Goal: Information Seeking & Learning: Learn about a topic

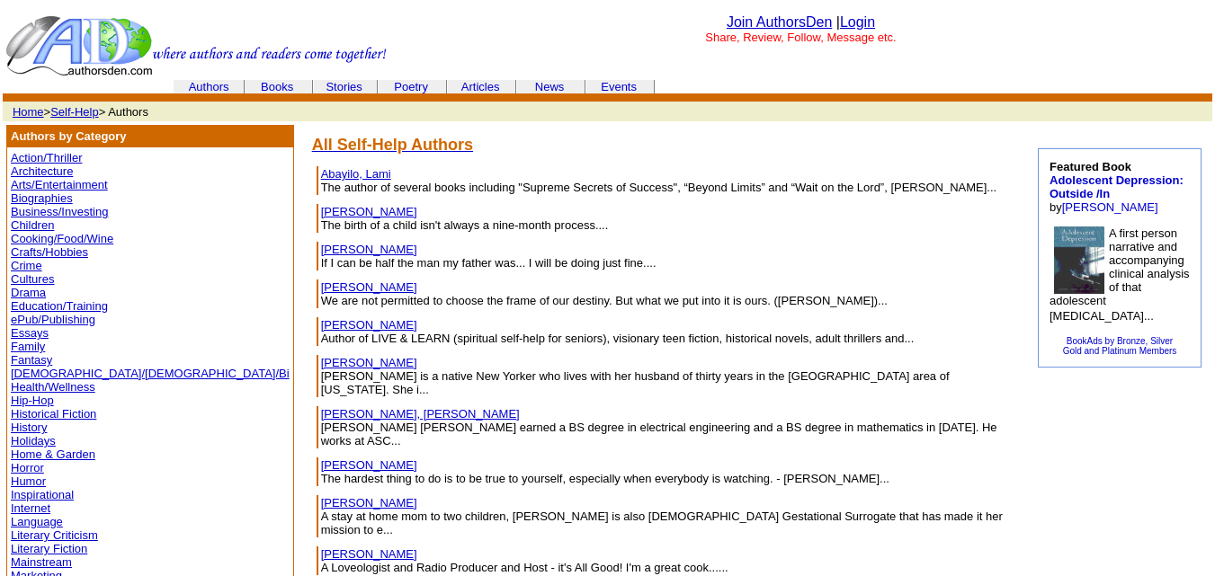
click at [321, 169] on link "Abayilo, Lami" at bounding box center [356, 173] width 70 height 13
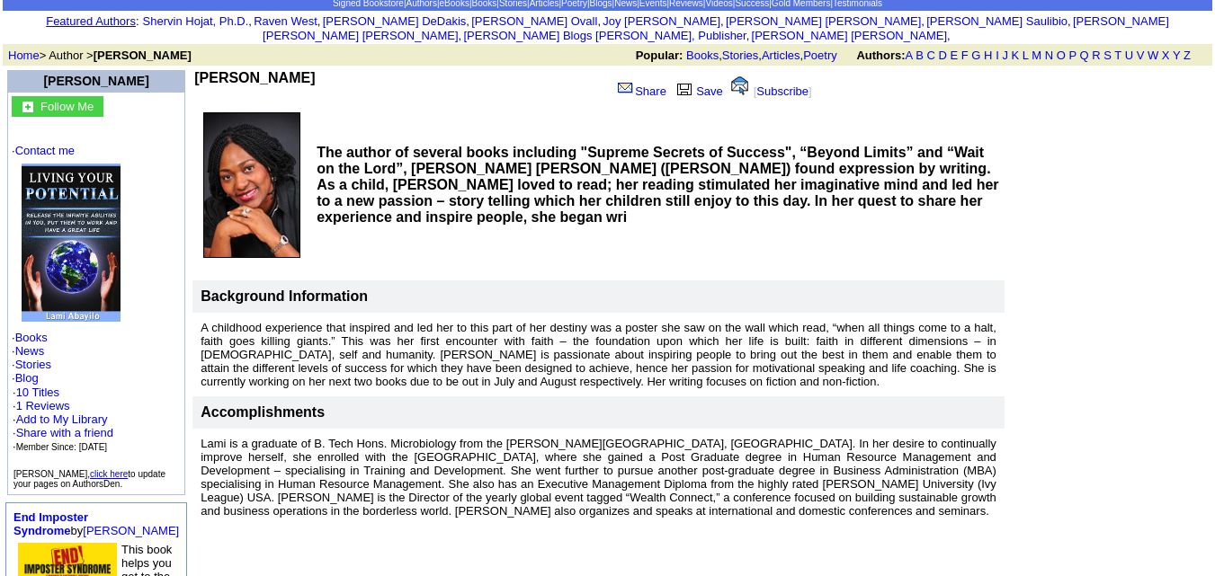
scroll to position [85, 0]
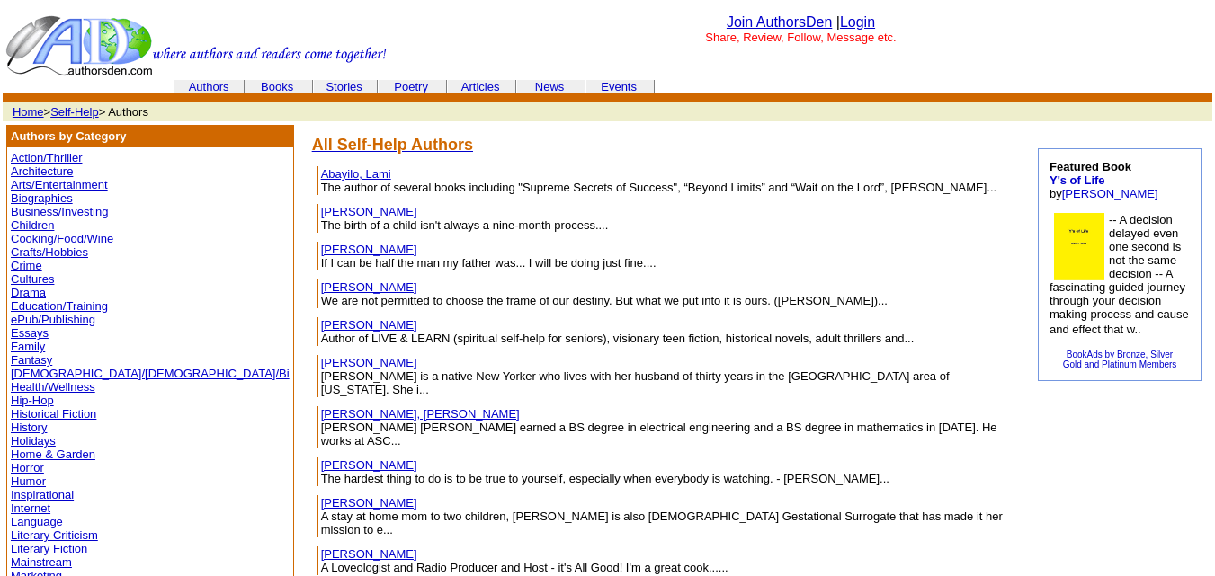
click at [321, 215] on link "[PERSON_NAME]" at bounding box center [369, 211] width 96 height 13
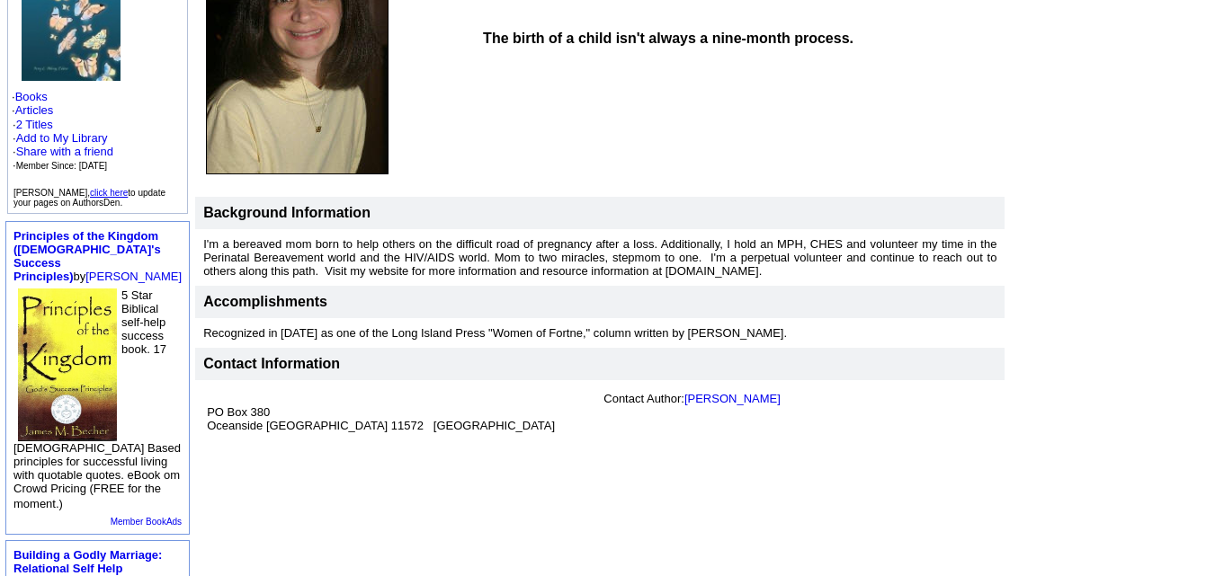
scroll to position [294, 0]
click at [708, 391] on link "Amy L. Abbey" at bounding box center [732, 397] width 96 height 13
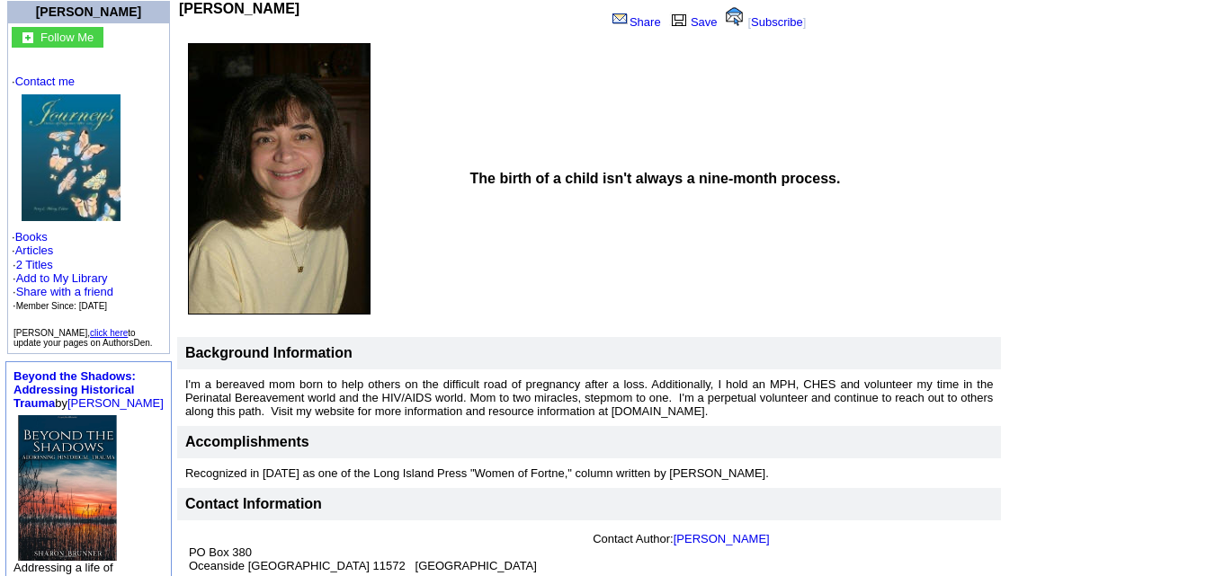
scroll to position [146, 0]
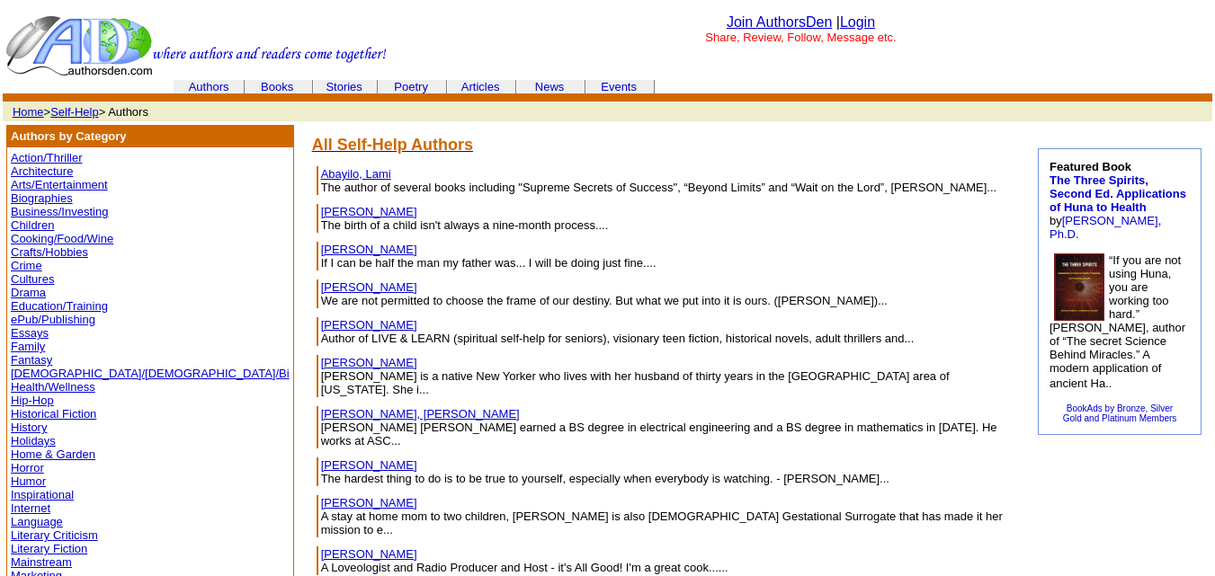
click at [321, 288] on link "[PERSON_NAME]" at bounding box center [369, 287] width 96 height 13
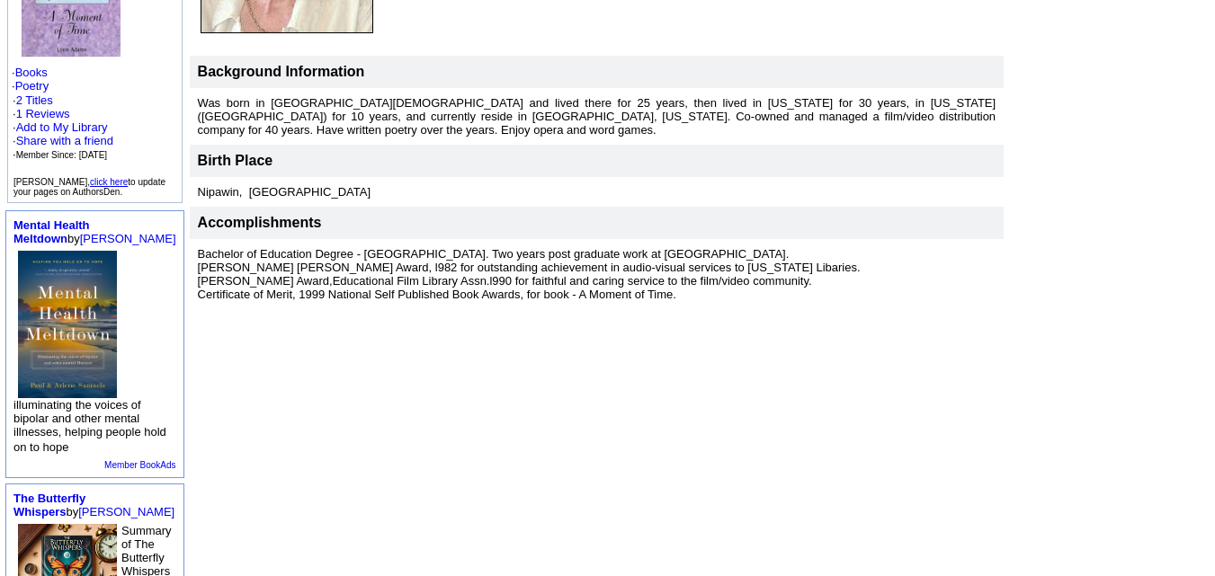
scroll to position [334, 0]
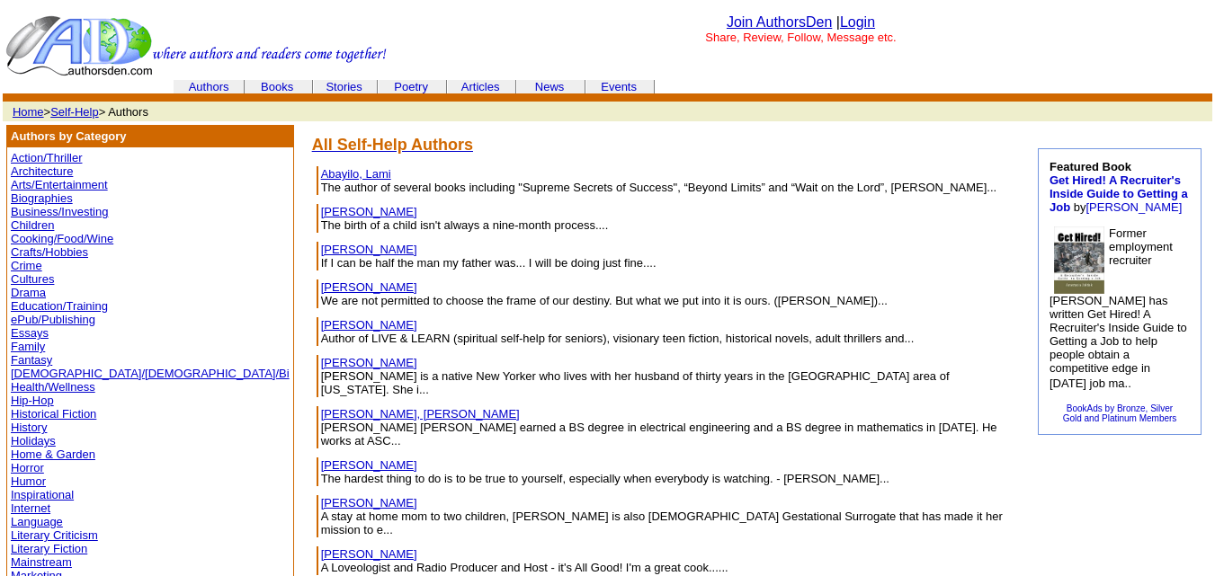
click at [321, 325] on link "[PERSON_NAME]" at bounding box center [369, 324] width 96 height 13
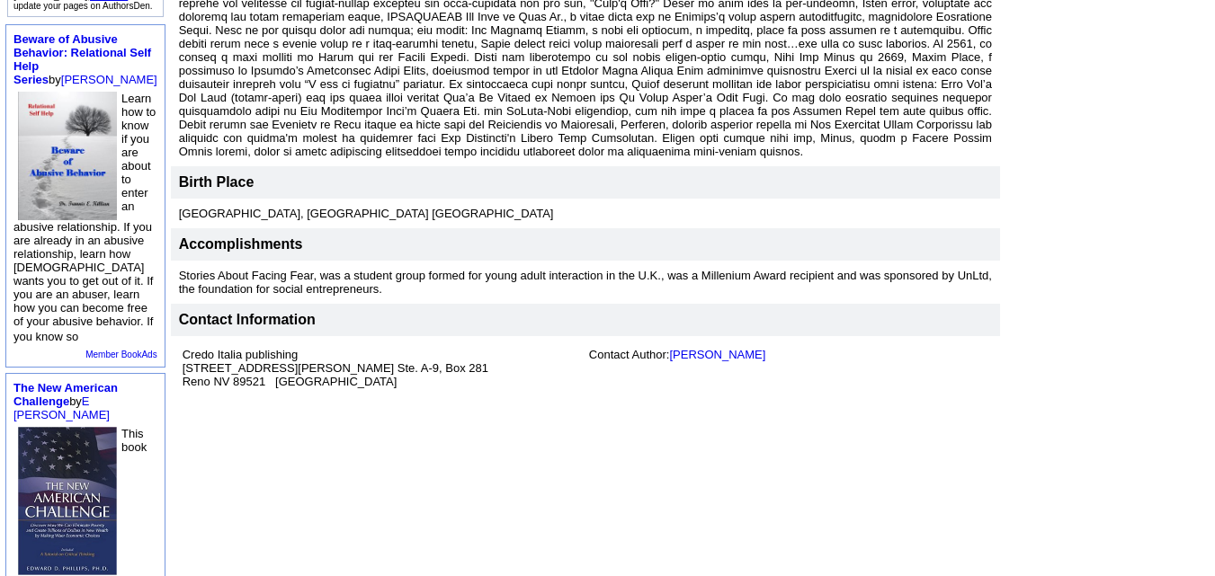
scroll to position [501, 0]
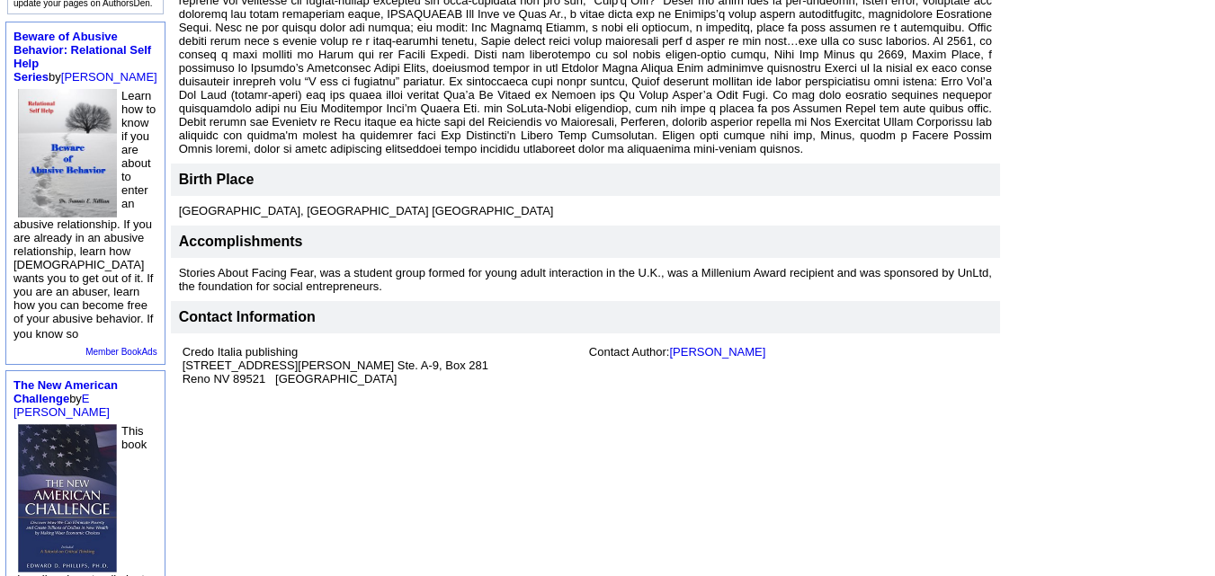
click at [352, 371] on td "Credo Italia publishing [STREET_ADDRESS][PERSON_NAME] Ste. [STREET_ADDRESS]" at bounding box center [382, 366] width 406 height 48
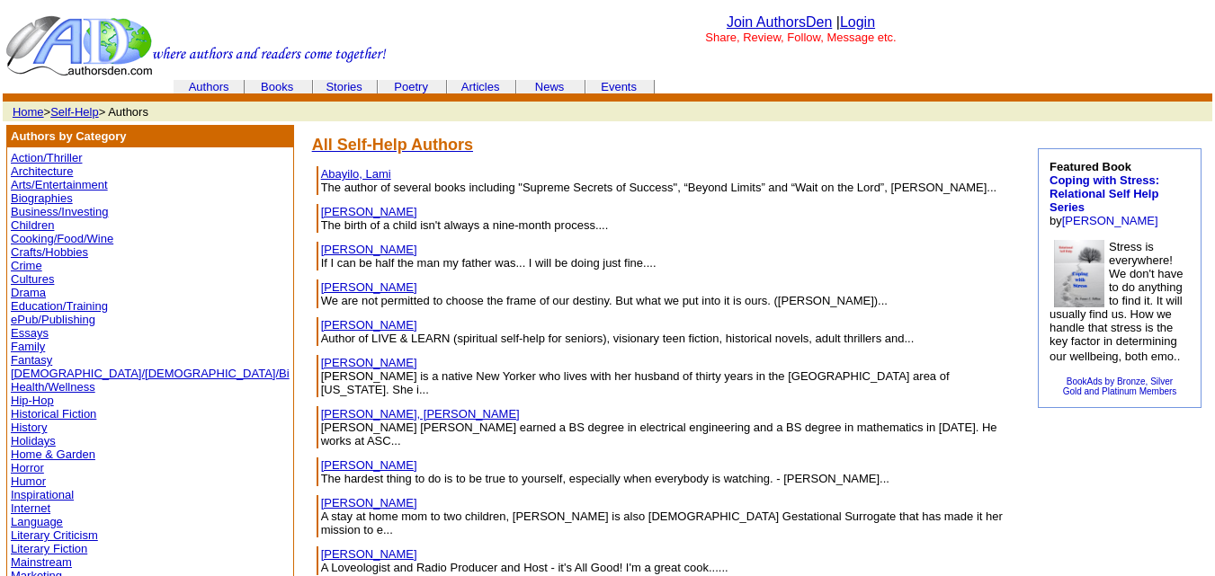
click at [321, 363] on link "Ailman, Deborah" at bounding box center [369, 362] width 96 height 13
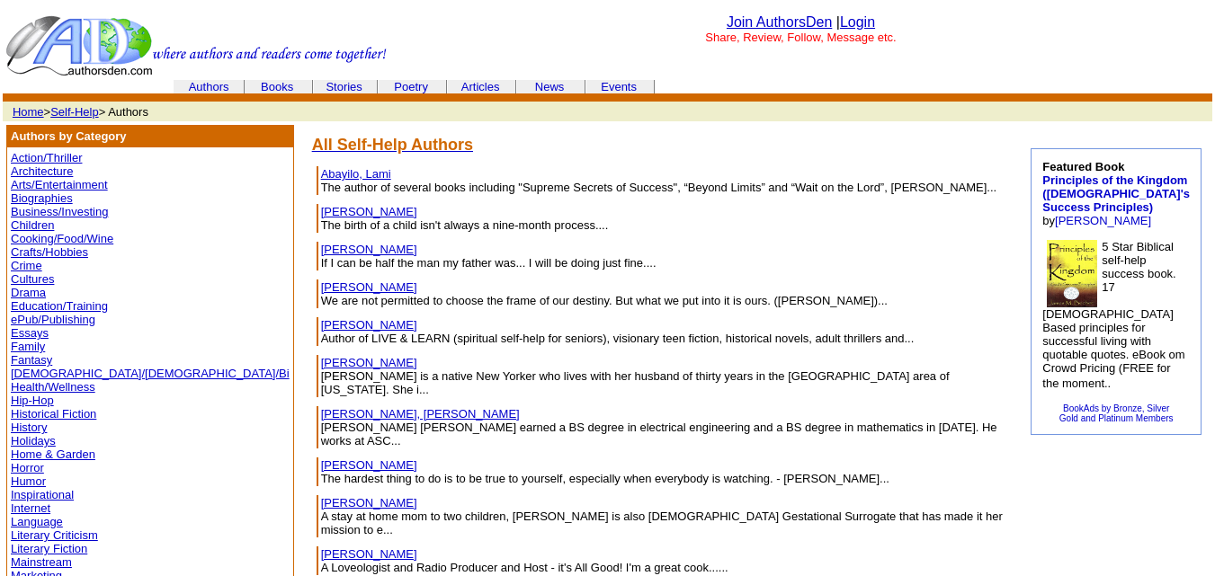
click at [321, 459] on link "Albritton, Jerald" at bounding box center [369, 465] width 96 height 13
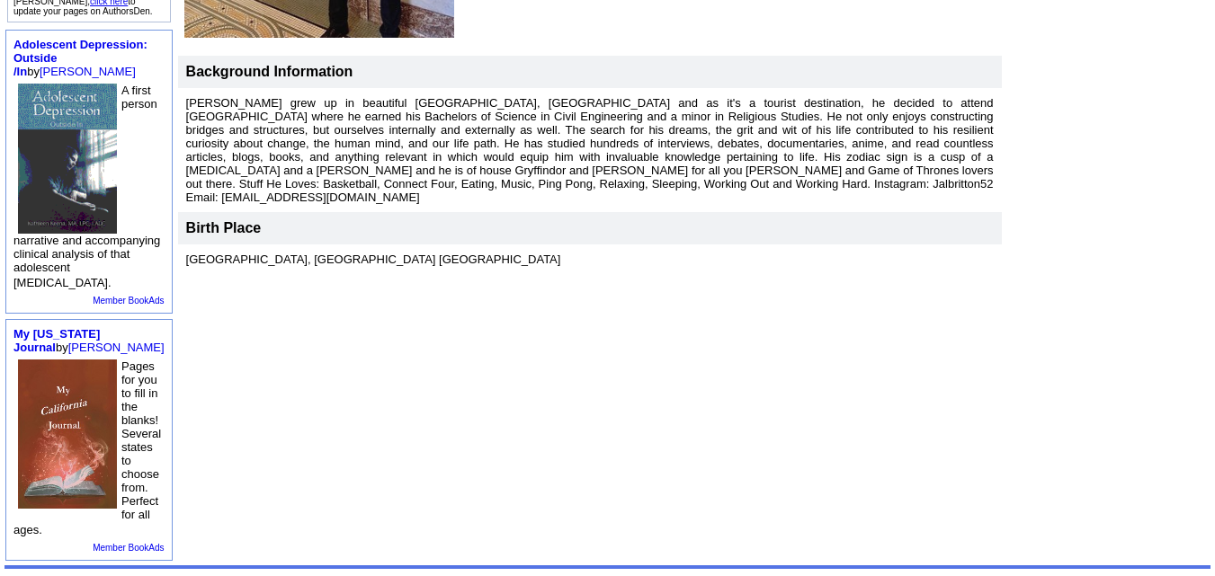
scroll to position [444, 0]
drag, startPoint x: 364, startPoint y: 168, endPoint x: 486, endPoint y: 167, distance: 122.3
click at [486, 167] on p "[PERSON_NAME] grew up in beautiful [GEOGRAPHIC_DATA], [GEOGRAPHIC_DATA] and as …" at bounding box center [589, 149] width 807 height 108
copy font "[EMAIL_ADDRESS][DOMAIN_NAME]"
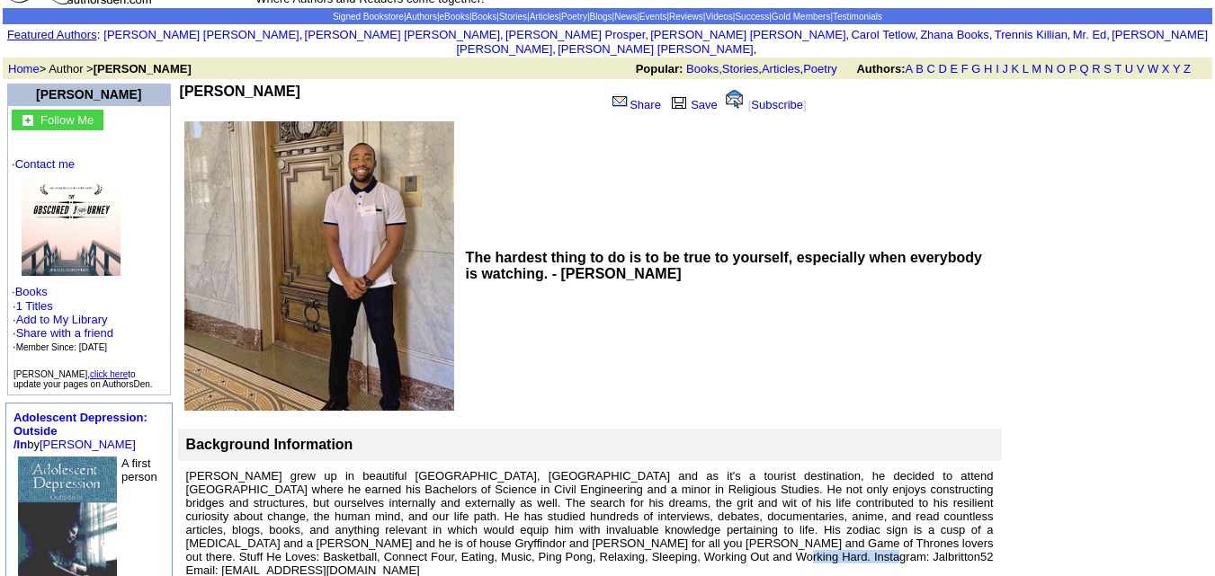
scroll to position [0, 0]
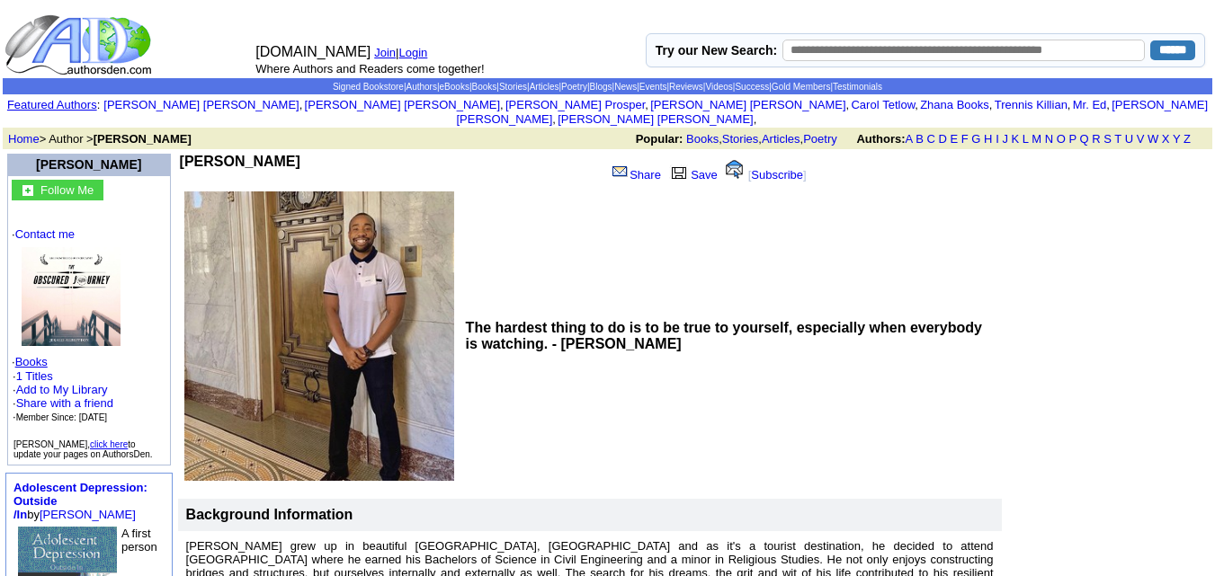
click at [48, 355] on link "Books" at bounding box center [31, 361] width 32 height 13
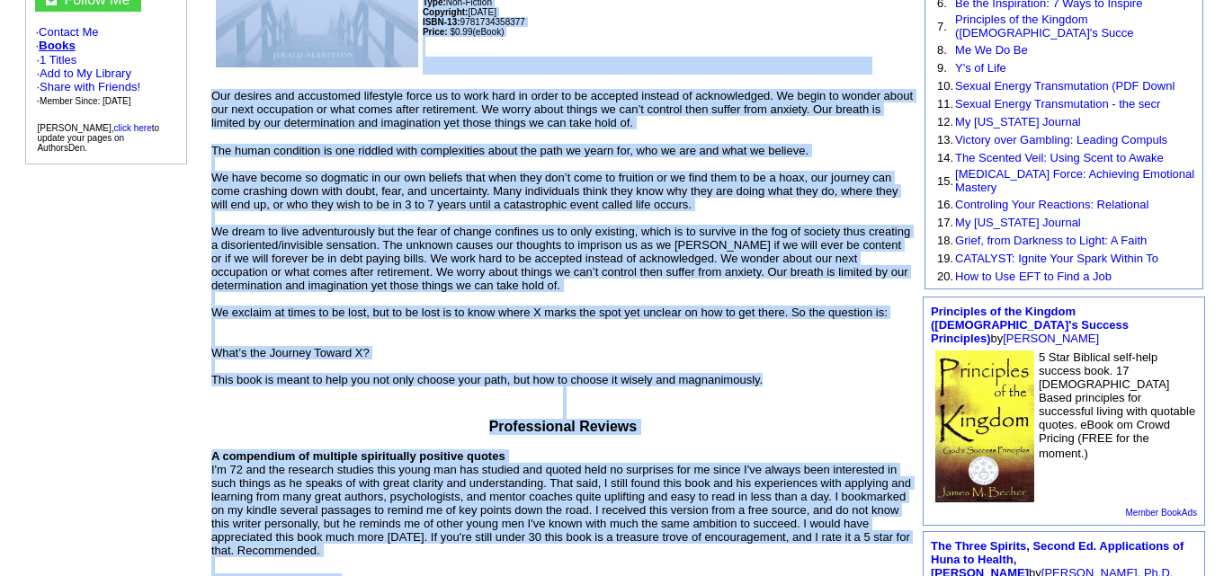
scroll to position [596, 0]
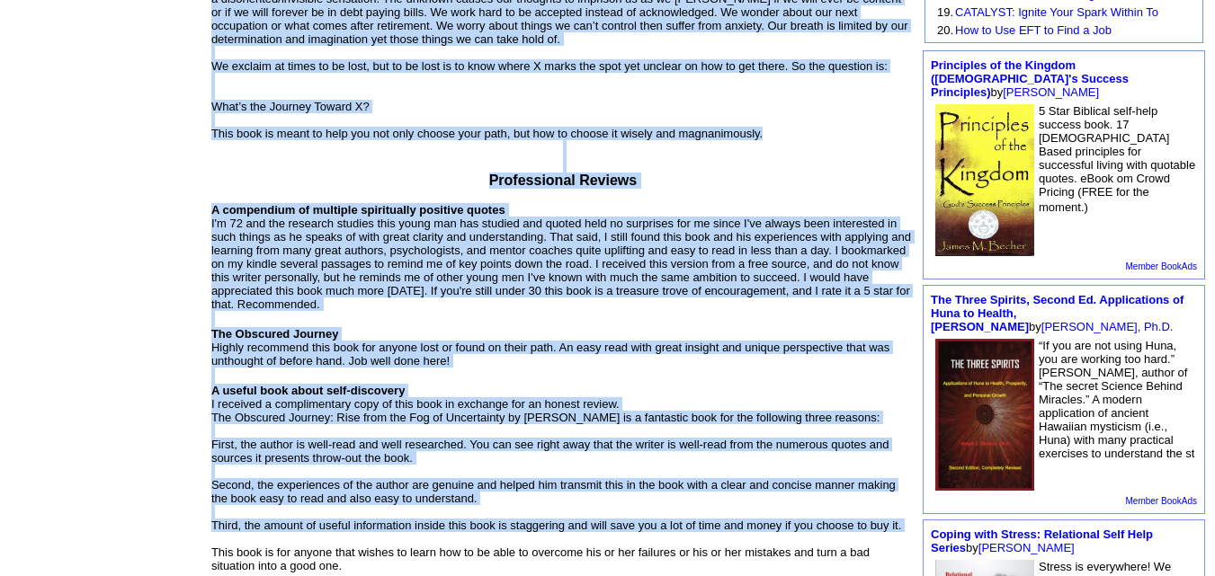
drag, startPoint x: 231, startPoint y: 144, endPoint x: 778, endPoint y: 122, distance: 547.1
click at [778, 122] on td "The Obscured Journey by Jerald Albritton Kindle Edition Audiobook Amazon Amazon…" at bounding box center [563, 172] width 709 height 1241
copy td "The Obscured Journey by Jerald Albritton Kindle Edition Audiobook Amazon Amazon…"
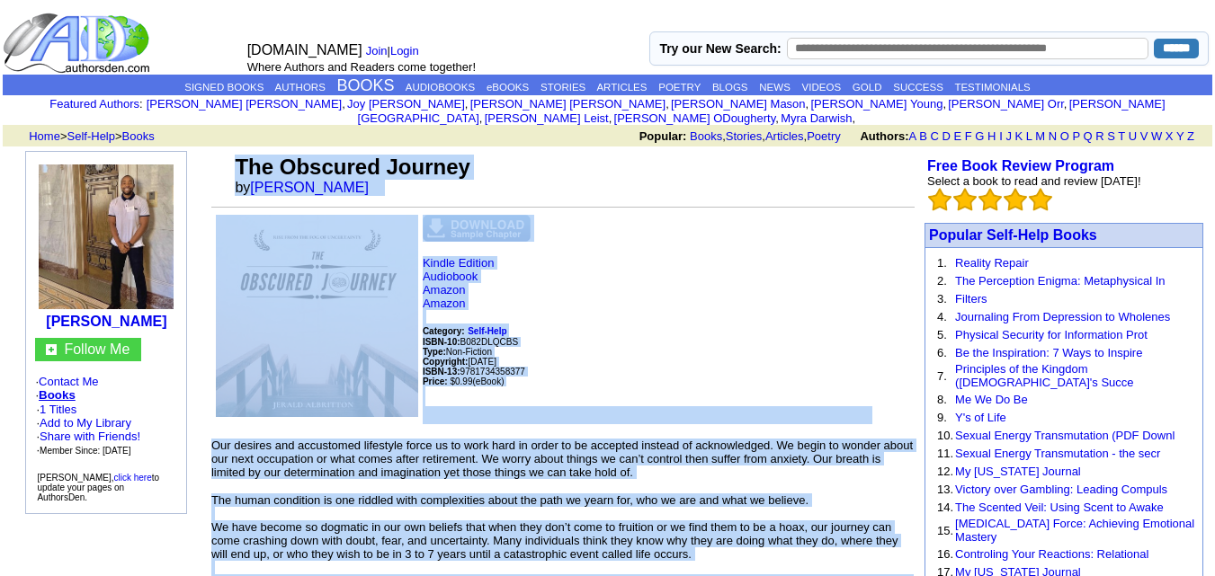
scroll to position [1, 0]
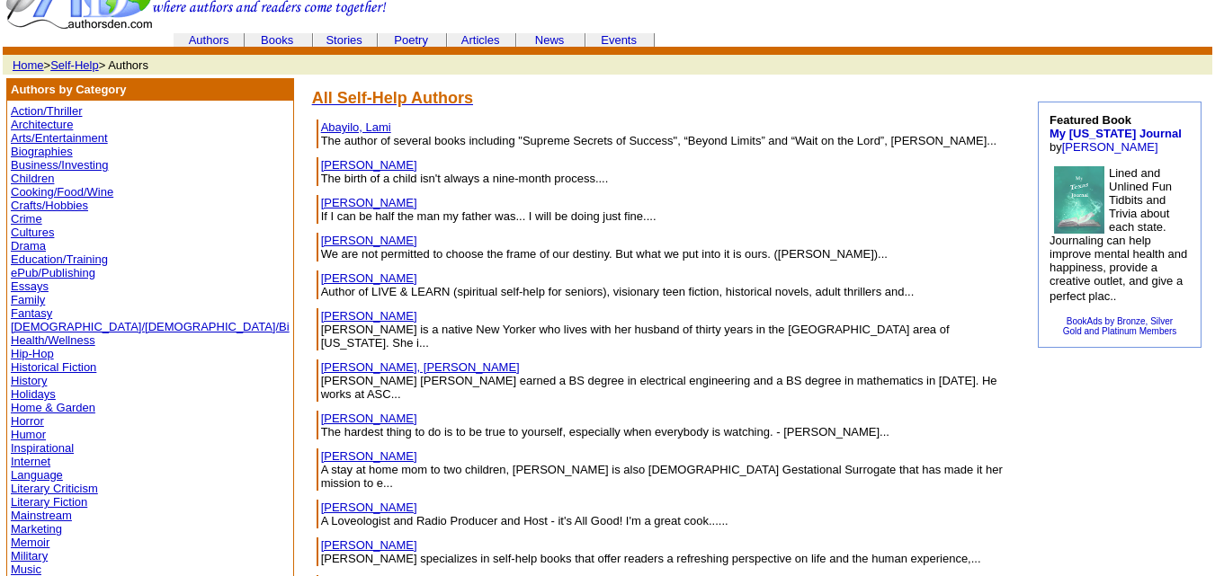
scroll to position [51, 0]
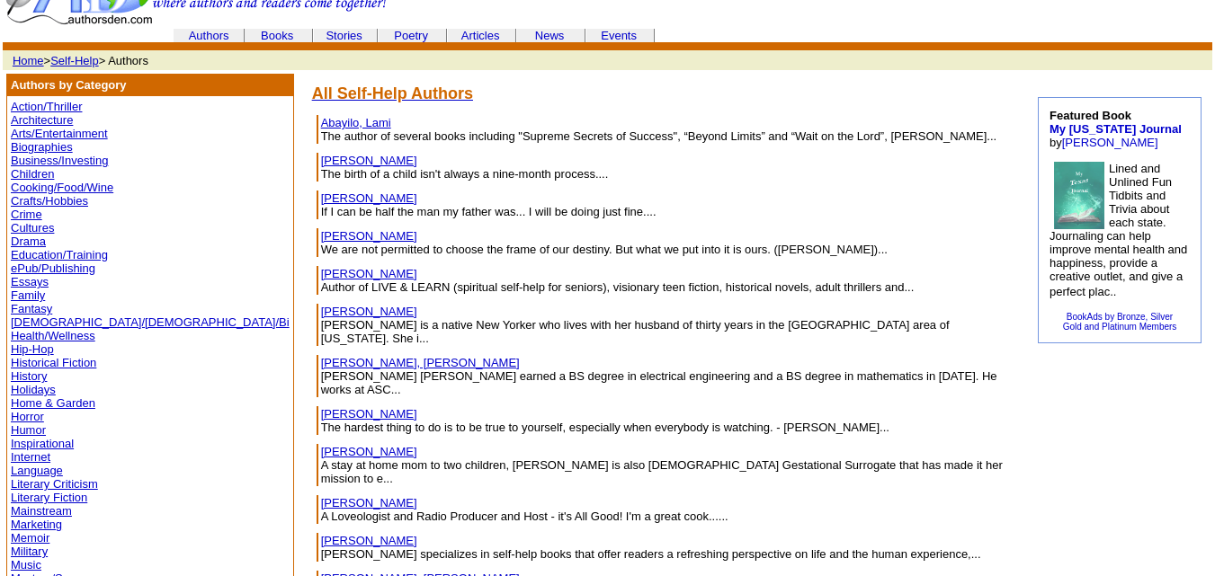
click at [321, 445] on link "[PERSON_NAME]" at bounding box center [369, 451] width 96 height 13
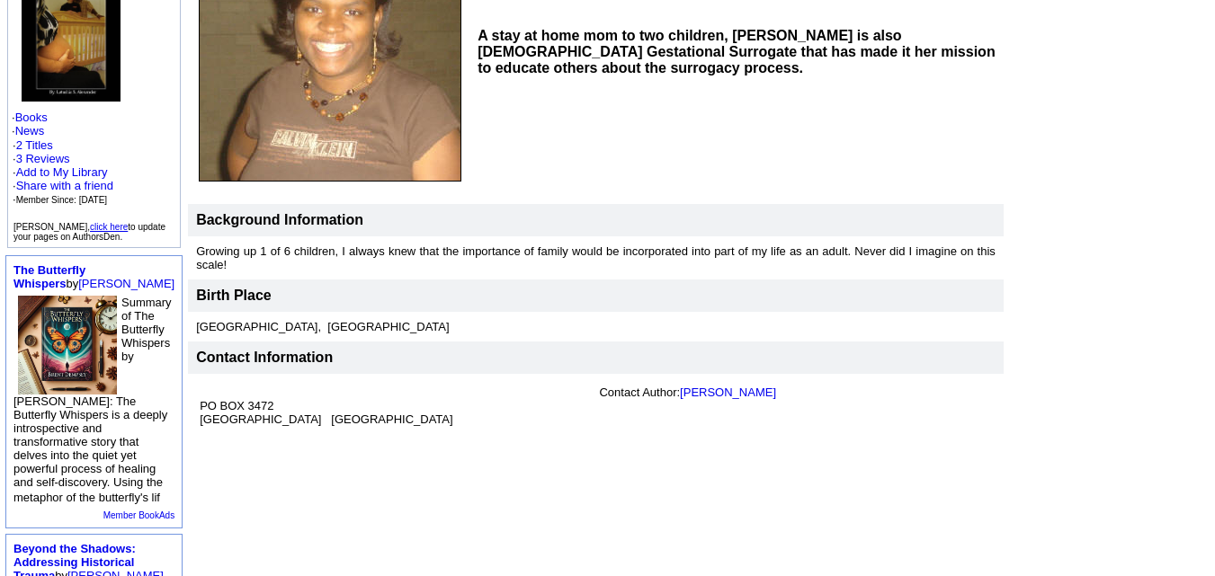
scroll to position [276, 0]
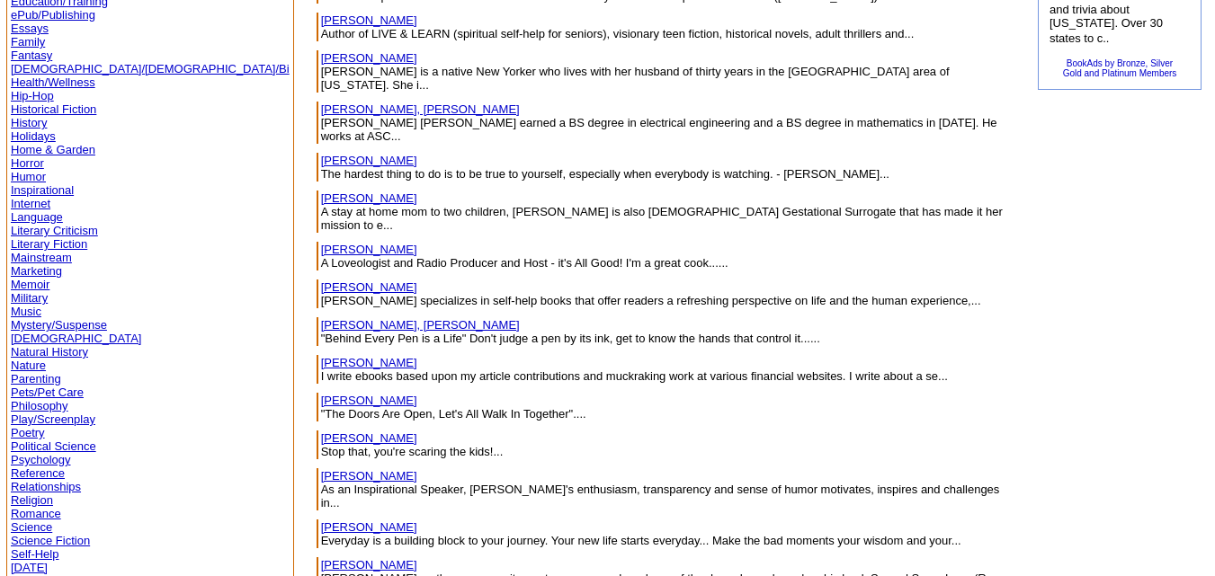
scroll to position [304, 0]
click at [321, 244] on link "Allgood, Carmen" at bounding box center [369, 250] width 96 height 13
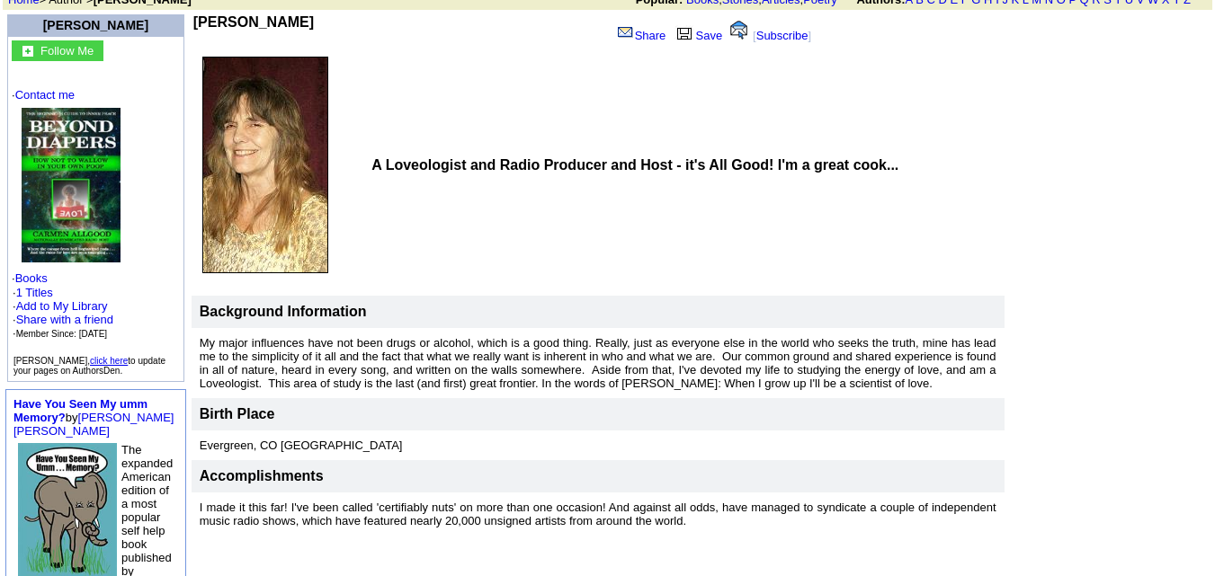
scroll to position [137, 0]
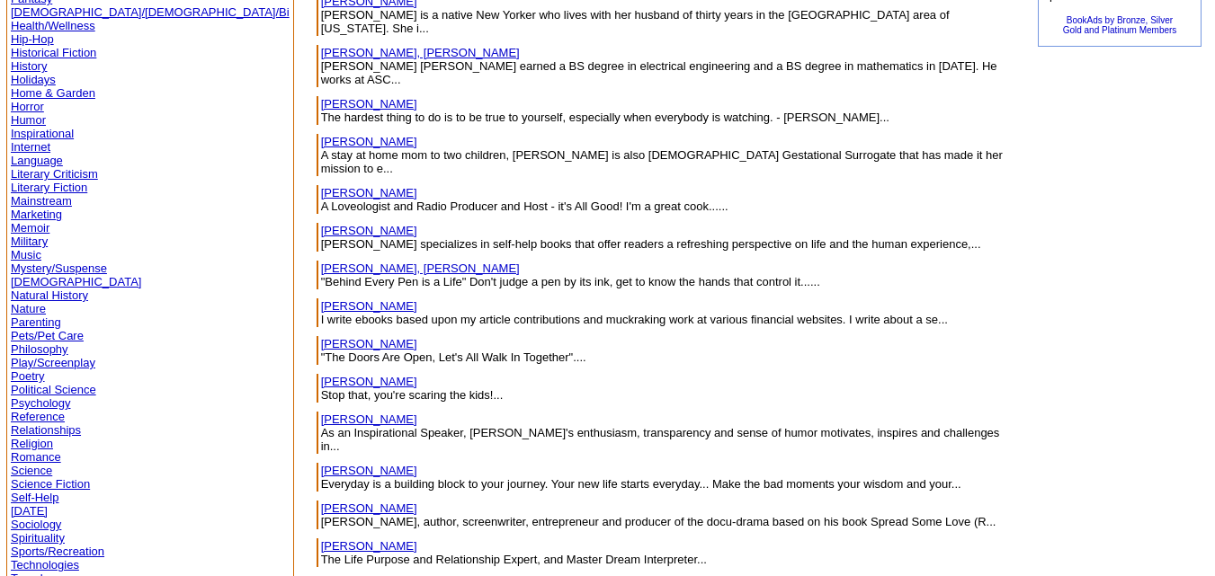
scroll to position [366, 0]
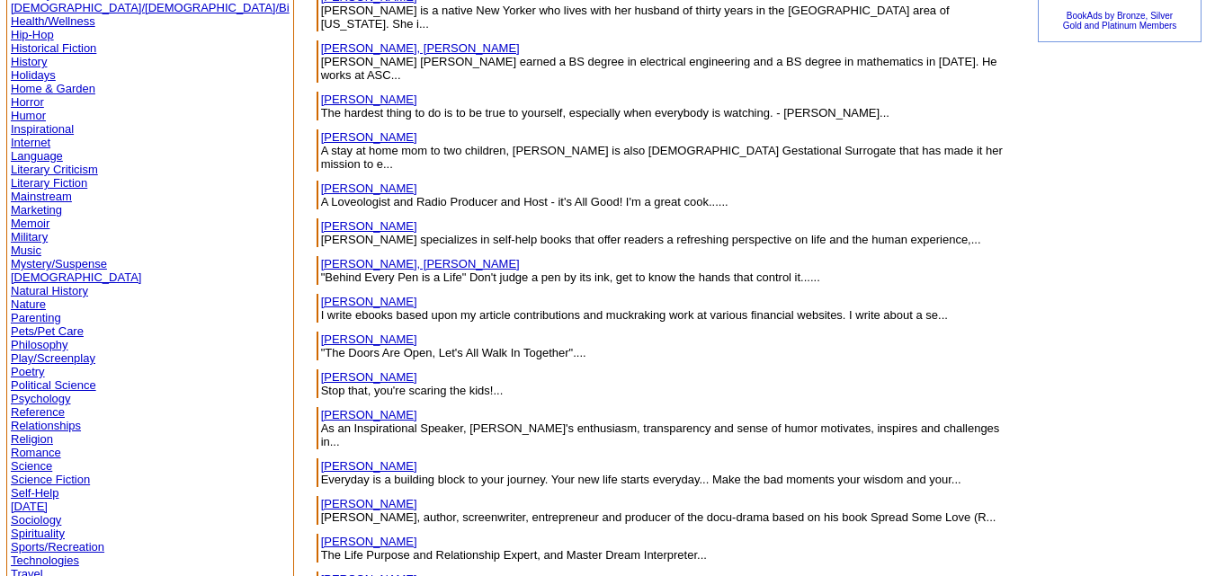
click at [321, 219] on link "Alpert, Alec" at bounding box center [369, 225] width 96 height 13
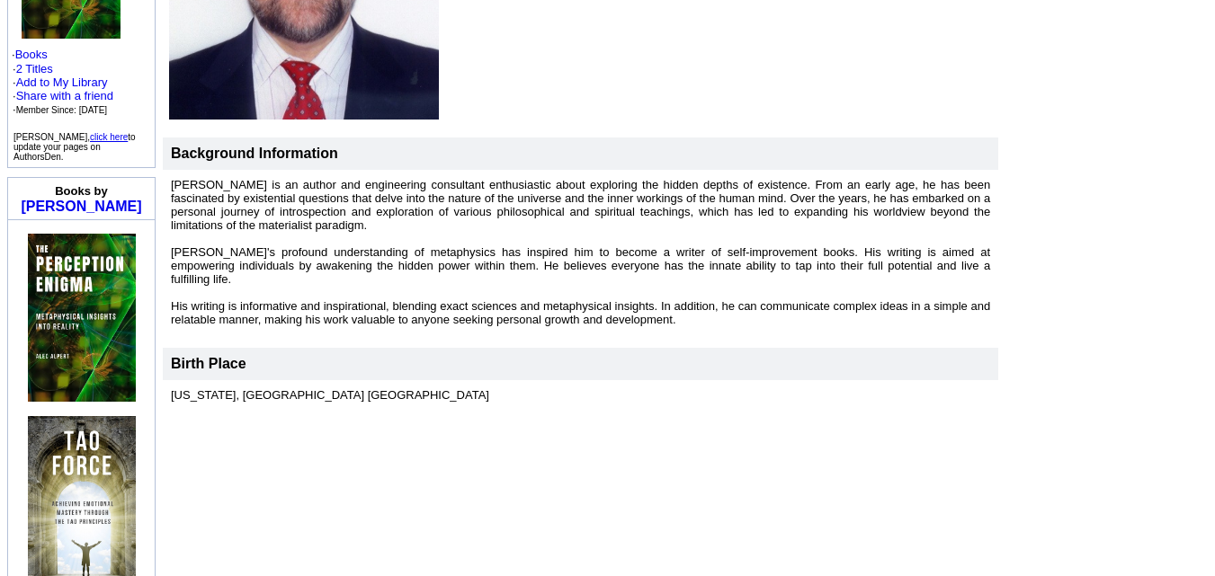
scroll to position [362, 0]
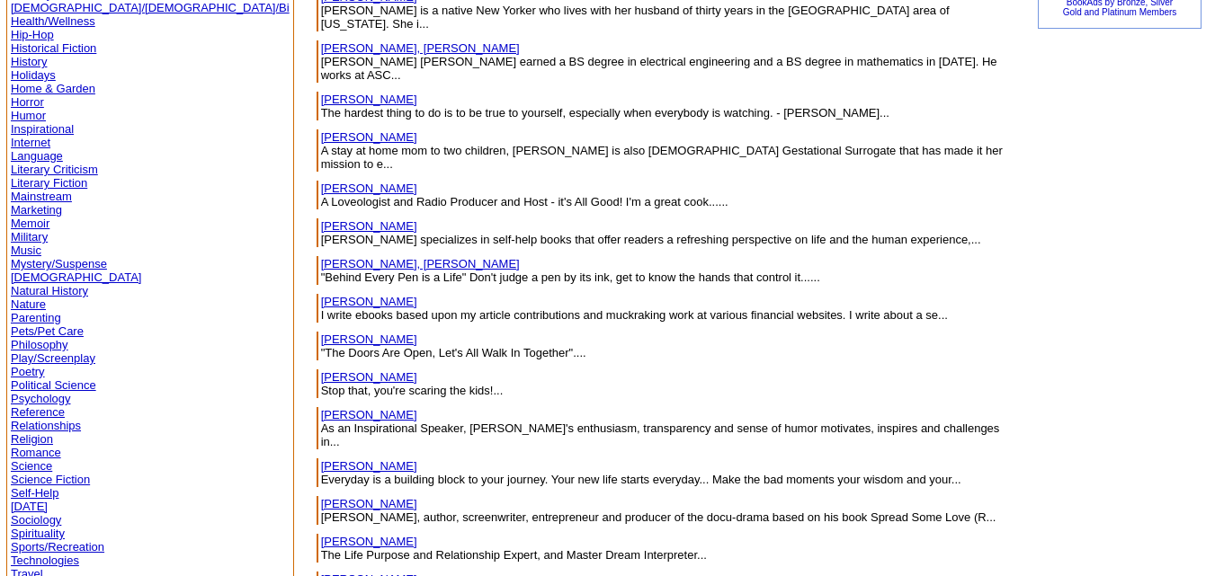
scroll to position [403, 0]
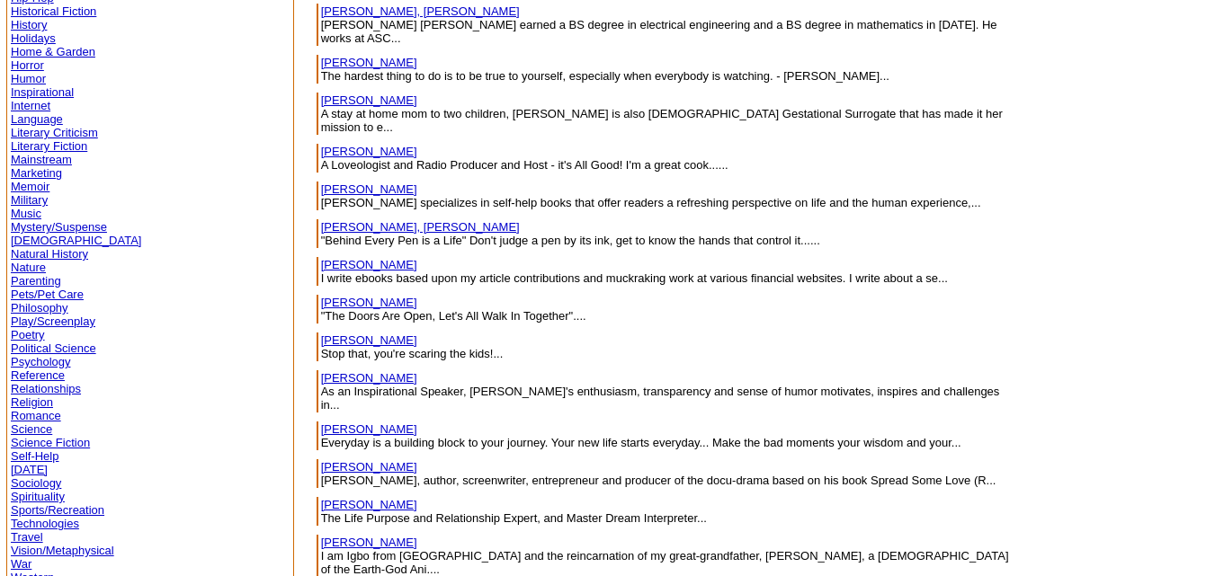
click at [321, 220] on link "[PERSON_NAME], [PERSON_NAME]" at bounding box center [420, 226] width 199 height 13
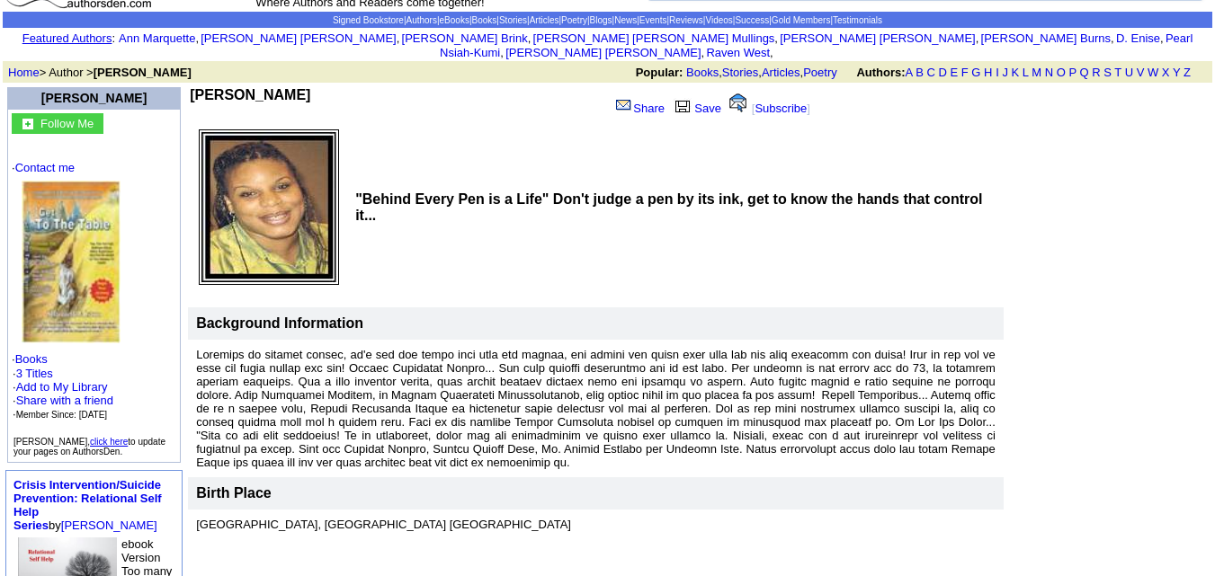
scroll to position [32, 0]
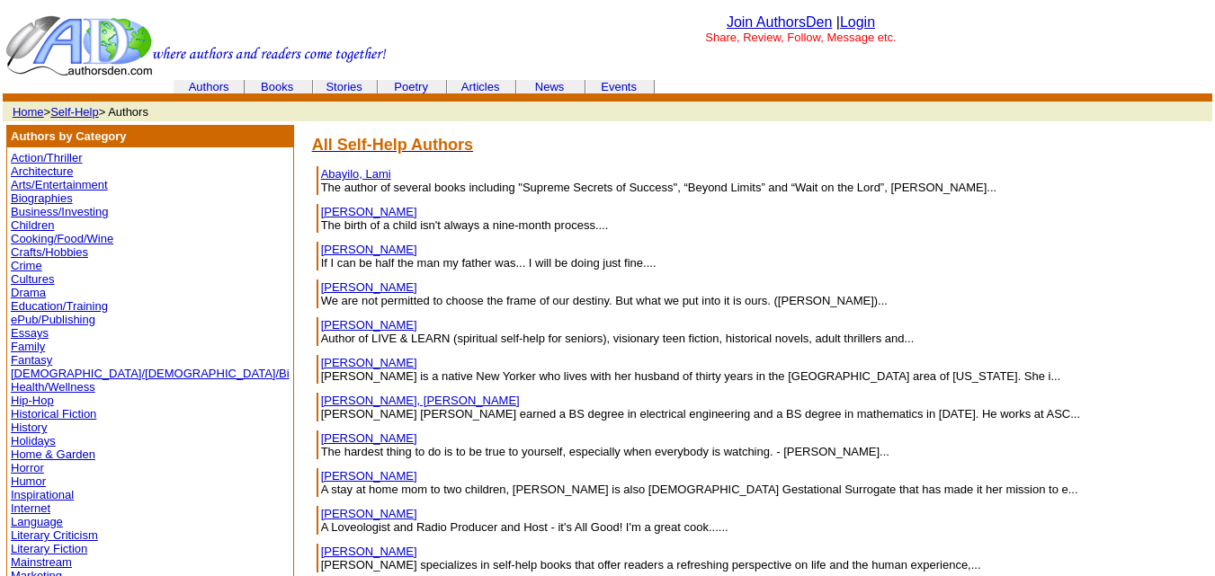
scroll to position [403, 0]
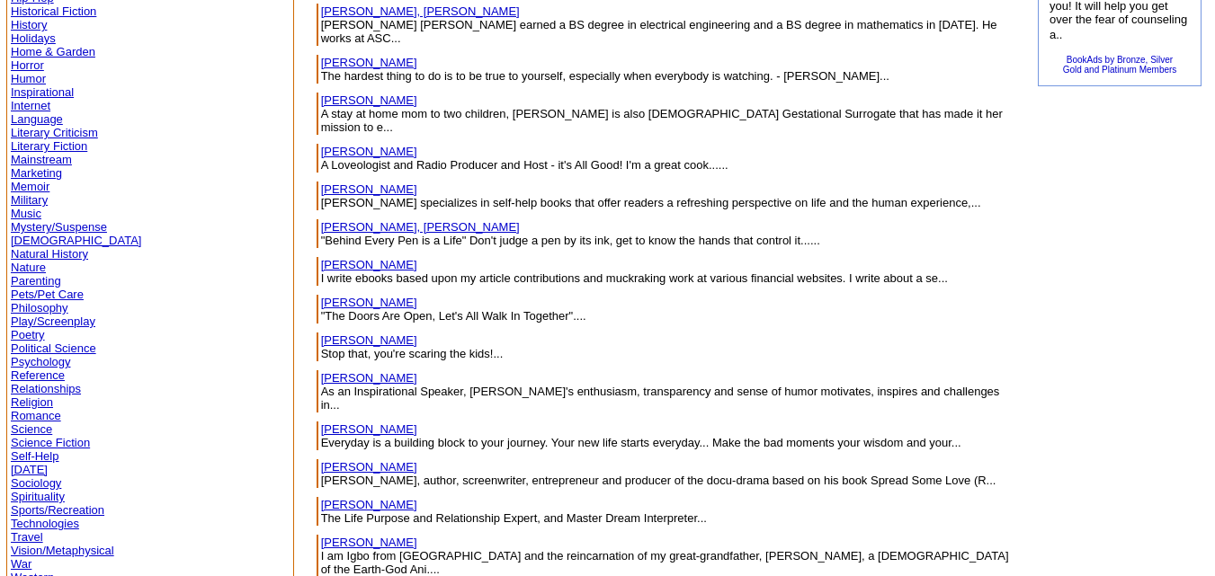
click at [321, 258] on link "Anderson, Gary" at bounding box center [369, 264] width 96 height 13
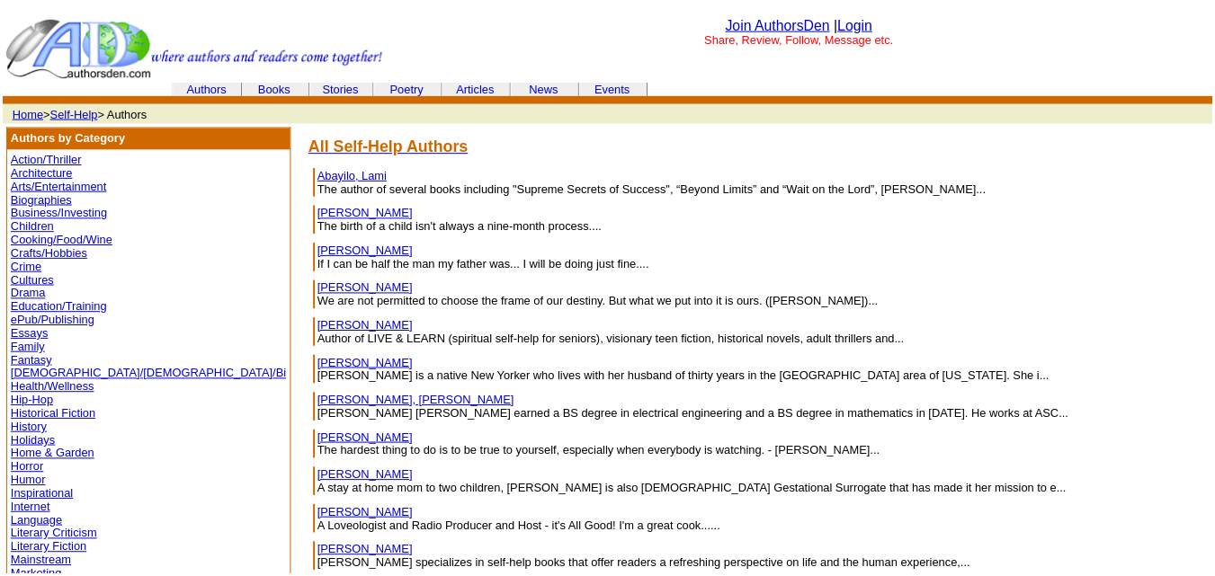
scroll to position [403, 0]
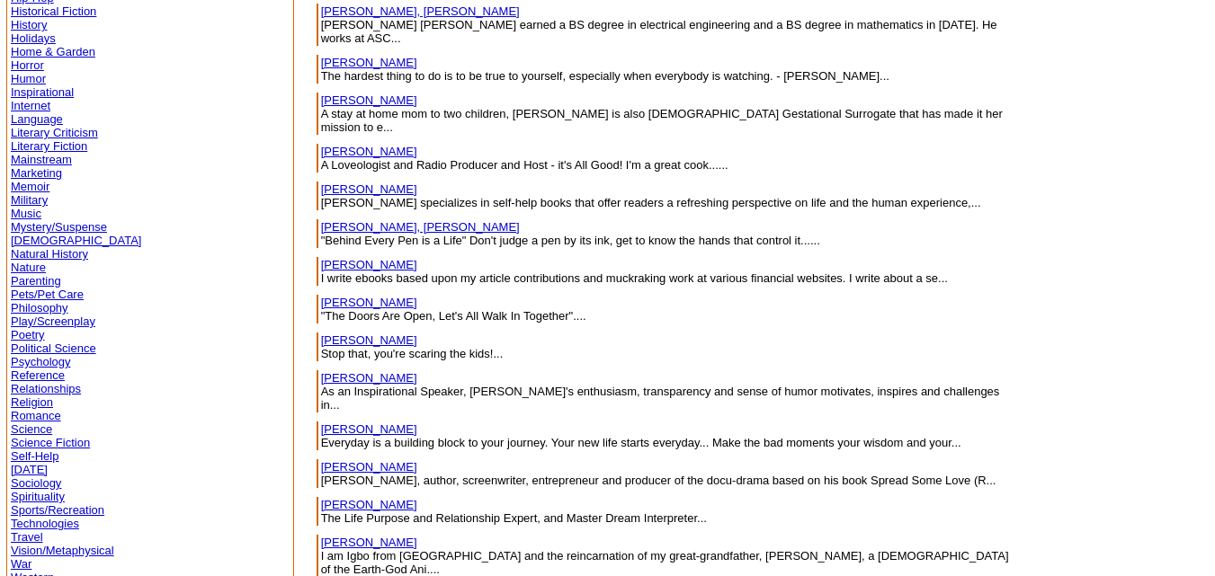
click at [321, 296] on link "Anderson, H." at bounding box center [369, 302] width 96 height 13
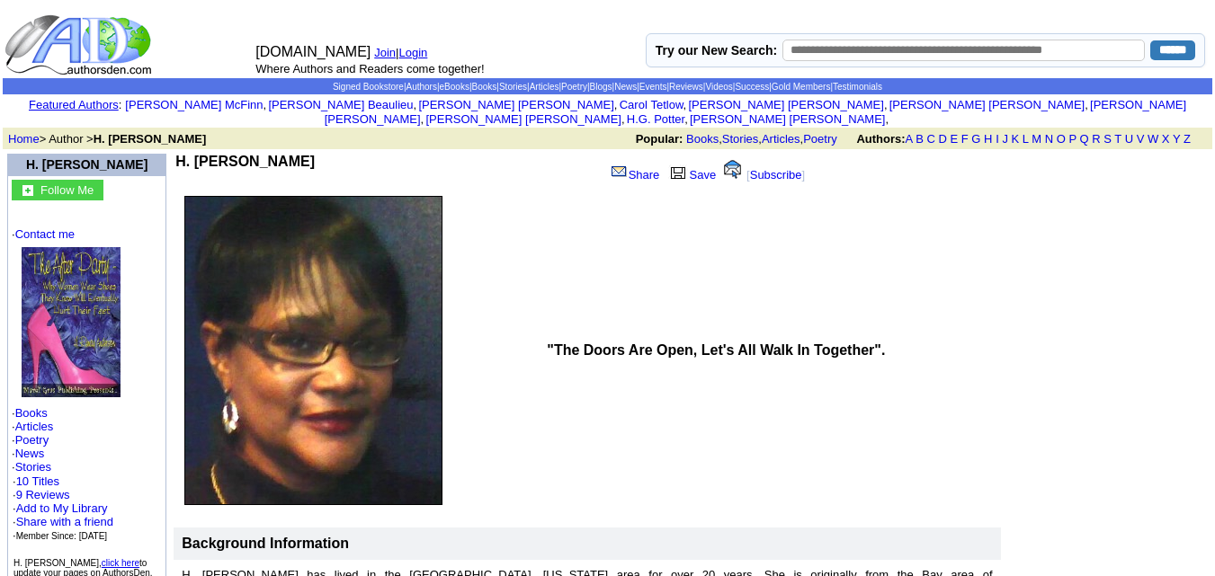
drag, startPoint x: 611, startPoint y: 157, endPoint x: 502, endPoint y: 394, distance: 260.7
click at [502, 394] on td at bounding box center [358, 351] width 368 height 322
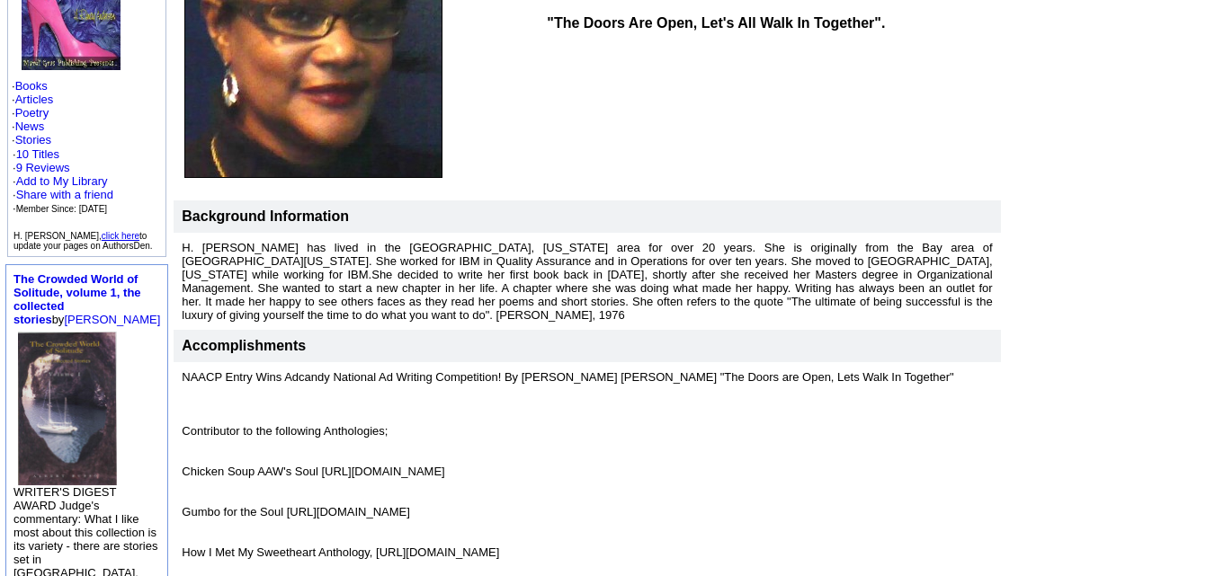
scroll to position [317, 0]
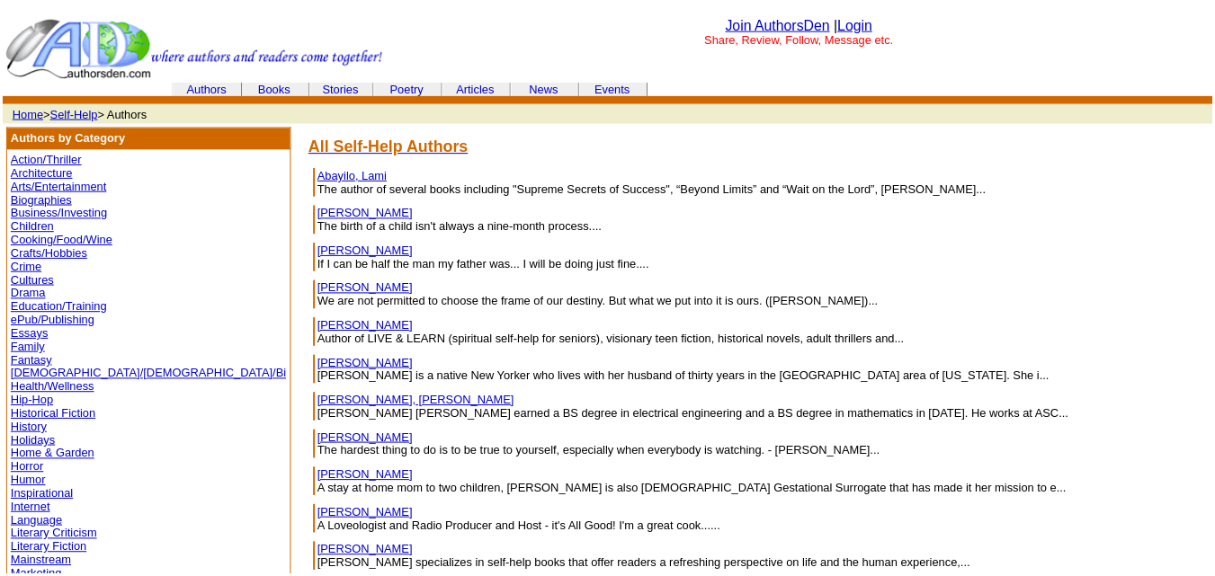
scroll to position [403, 0]
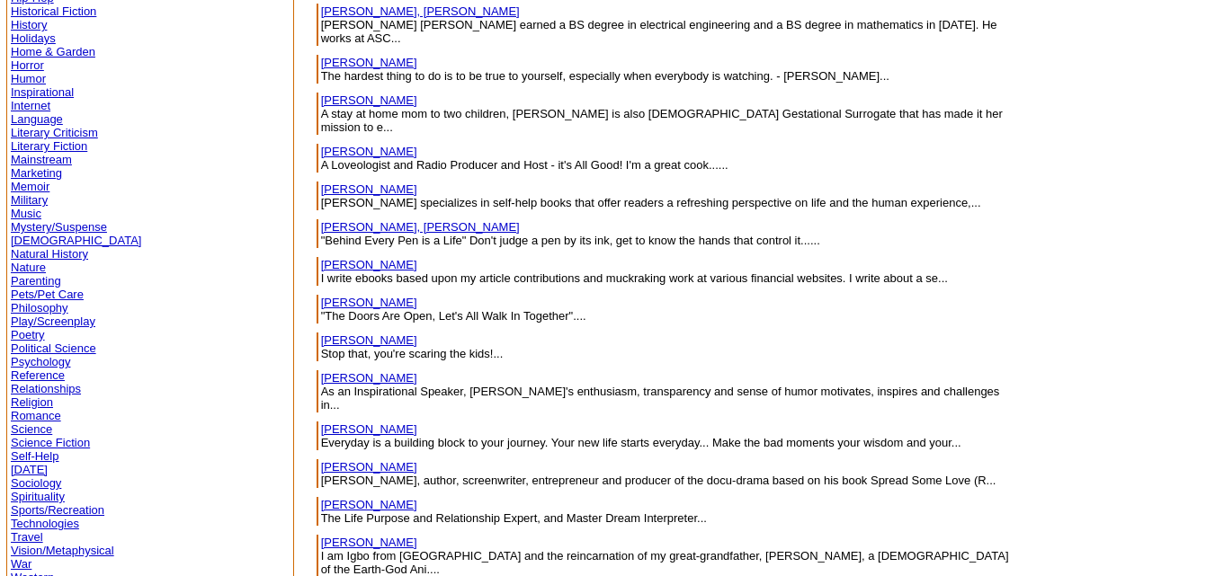
click at [321, 334] on link "[PERSON_NAME]" at bounding box center [369, 340] width 96 height 13
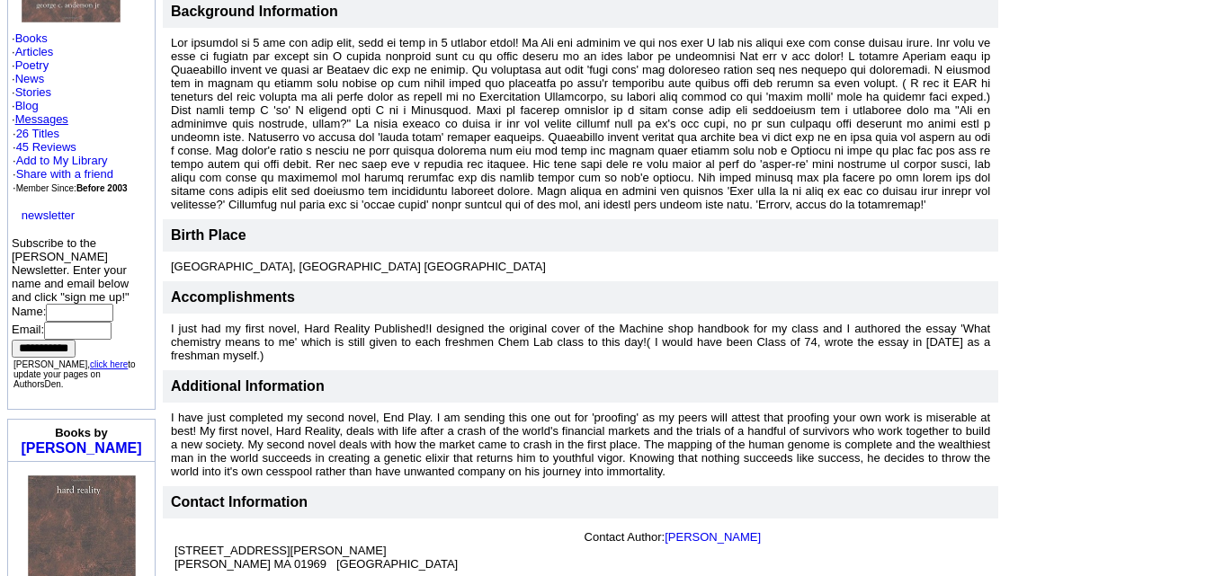
scroll to position [389, 0]
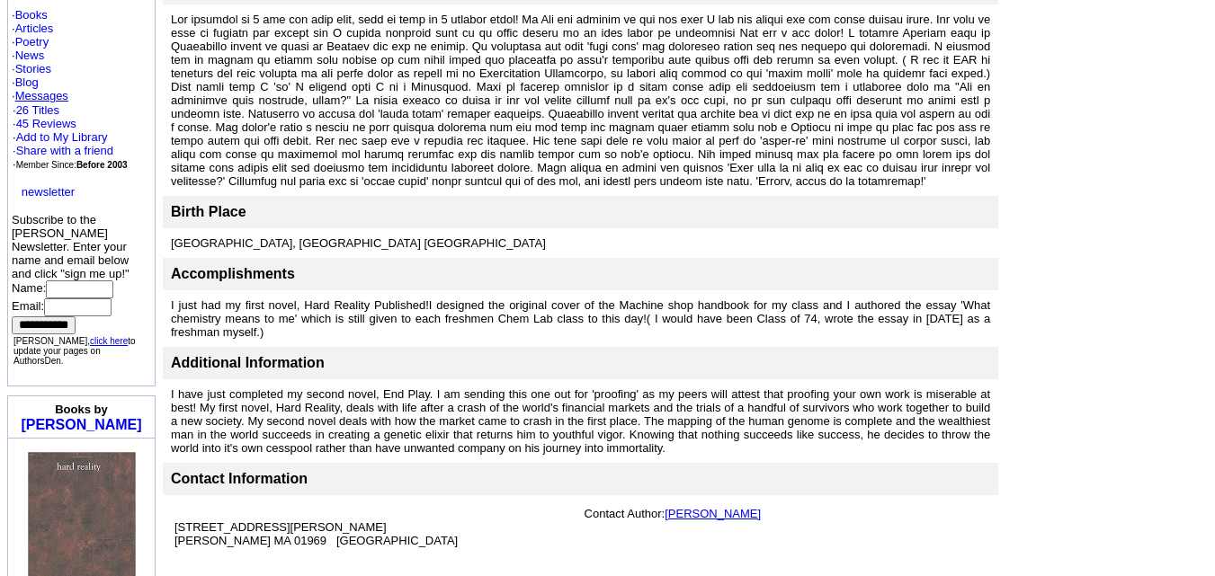
click at [711, 507] on link "[PERSON_NAME]" at bounding box center [712, 513] width 96 height 13
